Goal: Go to known website: Access a specific website the user already knows

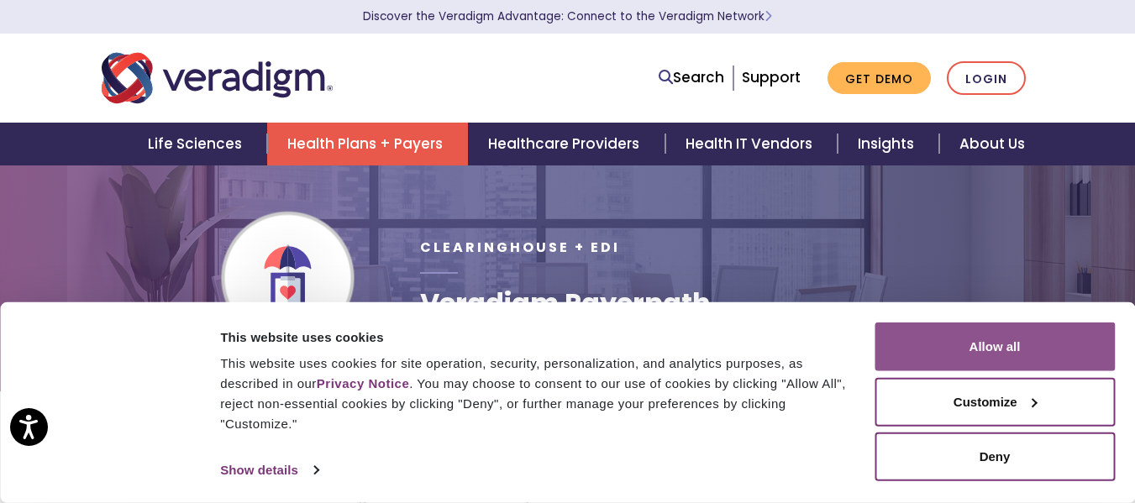
click at [1031, 341] on button "Allow all" at bounding box center [995, 347] width 240 height 49
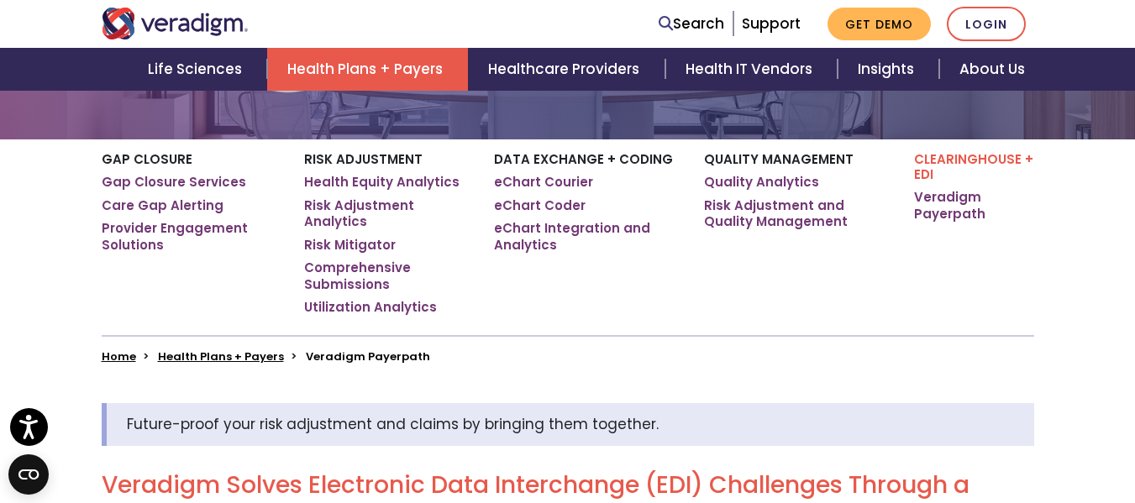
scroll to position [504, 0]
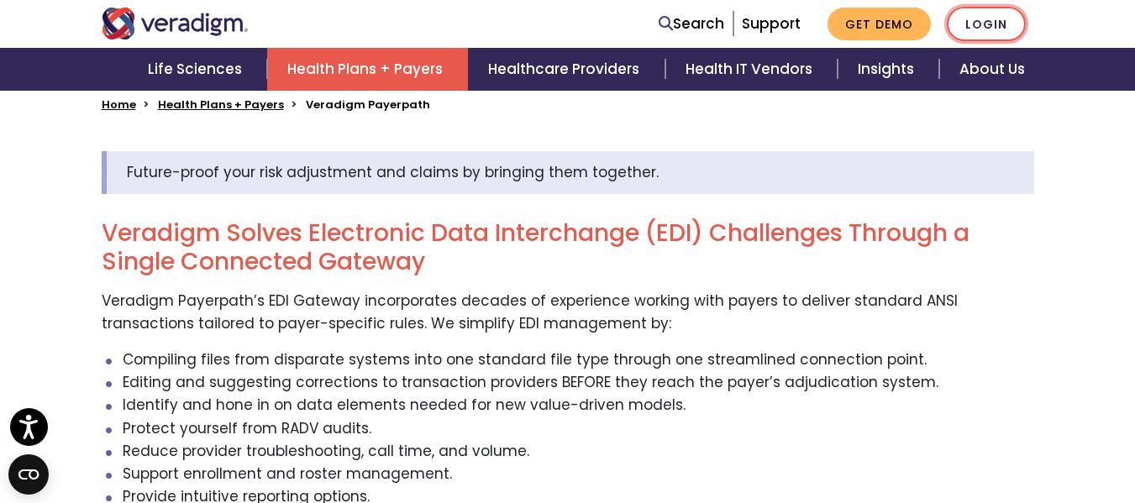
click at [976, 28] on link "Login" at bounding box center [986, 24] width 79 height 34
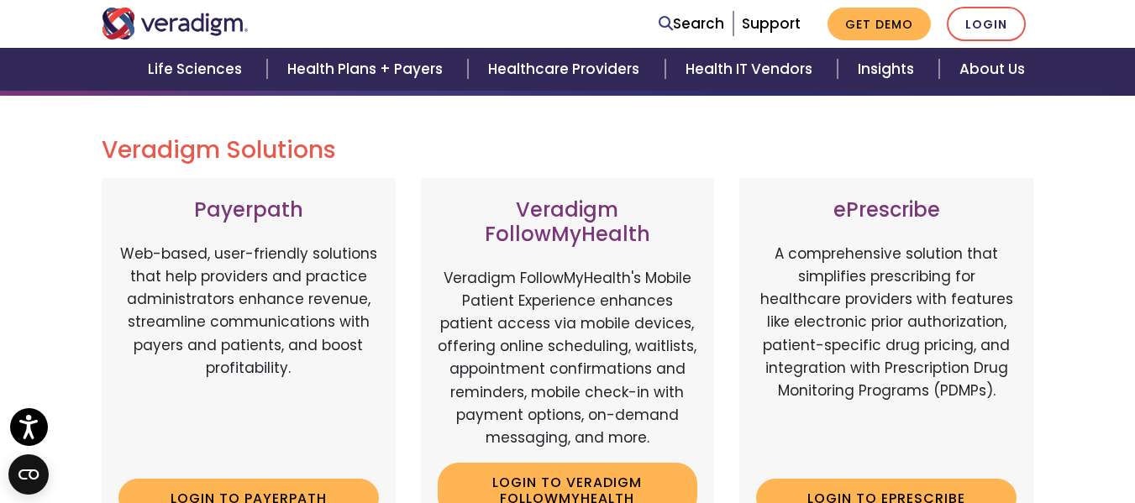
scroll to position [336, 0]
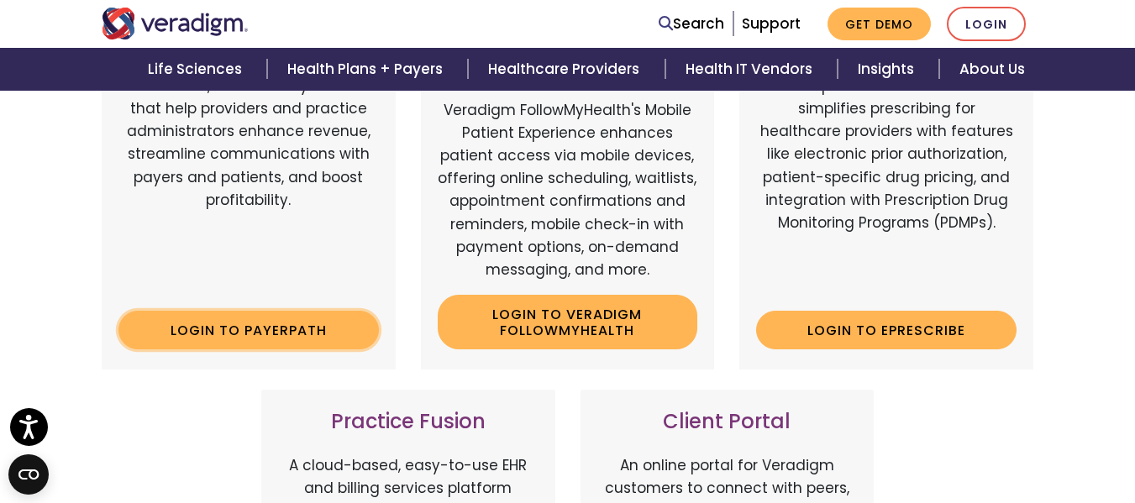
click at [282, 320] on link "Login to Payerpath" at bounding box center [248, 330] width 261 height 39
